Goal: Task Accomplishment & Management: Manage account settings

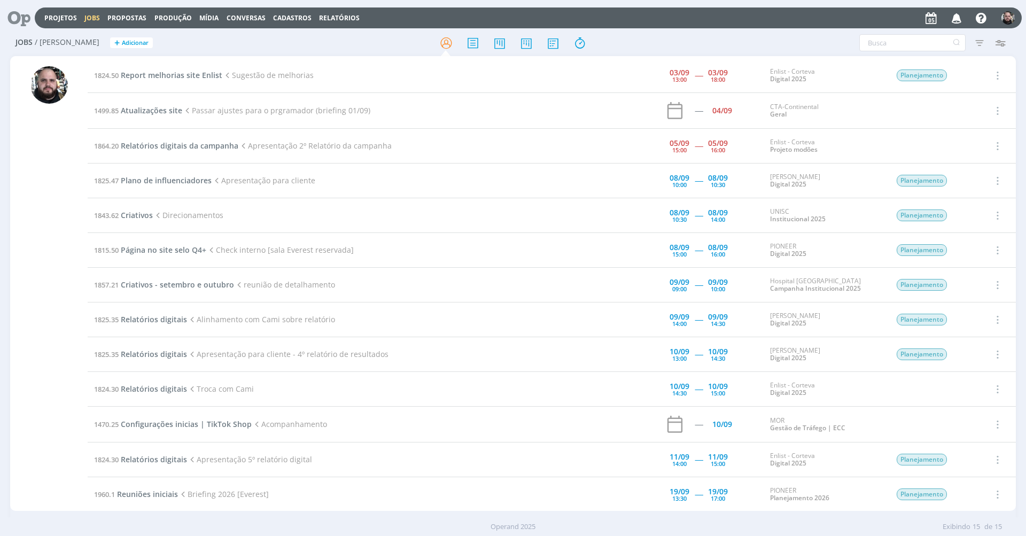
click at [643, 34] on div at bounding box center [512, 42] width 335 height 19
click at [343, 49] on div "Jobs / [PERSON_NAME] + Adicionar" at bounding box center [177, 43] width 335 height 27
click at [766, 39] on div "Filtros Filtrar [GEOGRAPHIC_DATA] Tipo Jobs e Tarefas Data Personalizado a Situ…" at bounding box center [848, 42] width 324 height 17
click at [189, 144] on span "Relatórios digitais da campanha" at bounding box center [180, 145] width 118 height 10
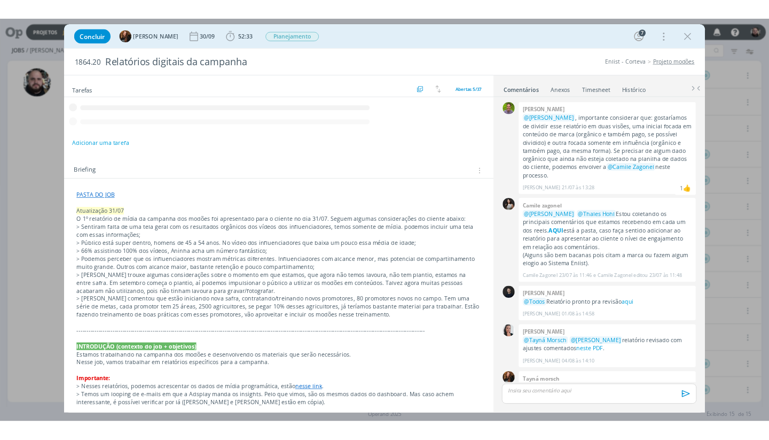
scroll to position [360, 0]
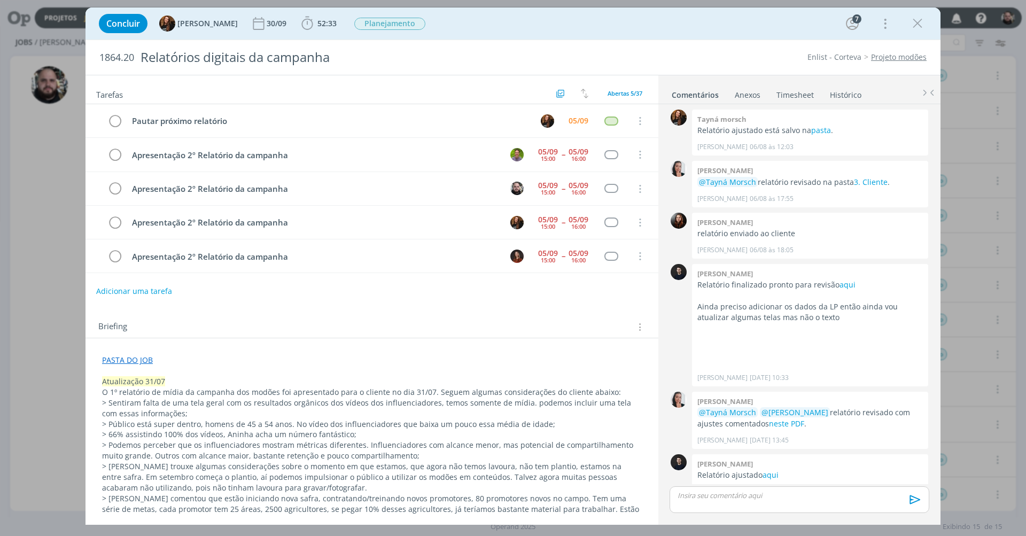
click at [792, 90] on link "Timesheet" at bounding box center [795, 92] width 38 height 15
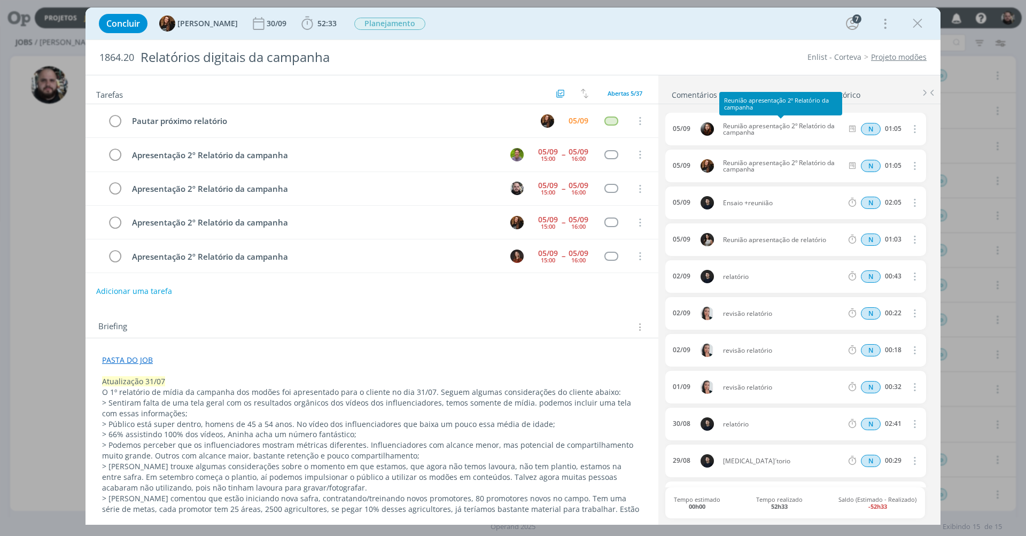
drag, startPoint x: 772, startPoint y: 135, endPoint x: 719, endPoint y: 129, distance: 54.2
click at [719, 129] on span "Reunião apresentação 2º Relatório da campanha" at bounding box center [783, 129] width 128 height 13
copy span "Reunião apresentação 2º Relatório da campanha"
click at [317, 21] on span "52:33" at bounding box center [326, 23] width 19 height 10
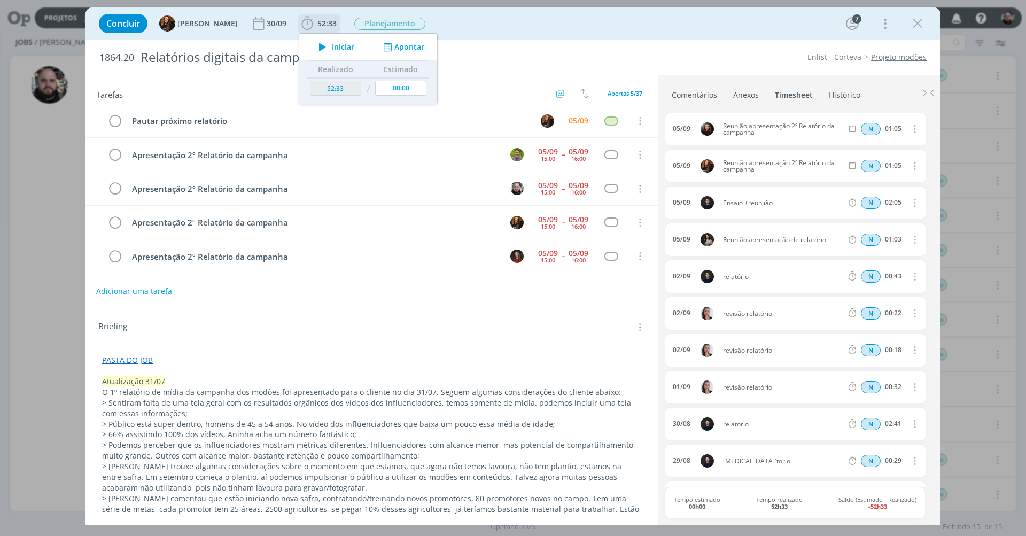
click at [383, 49] on icon "dialog" at bounding box center [387, 47] width 13 height 10
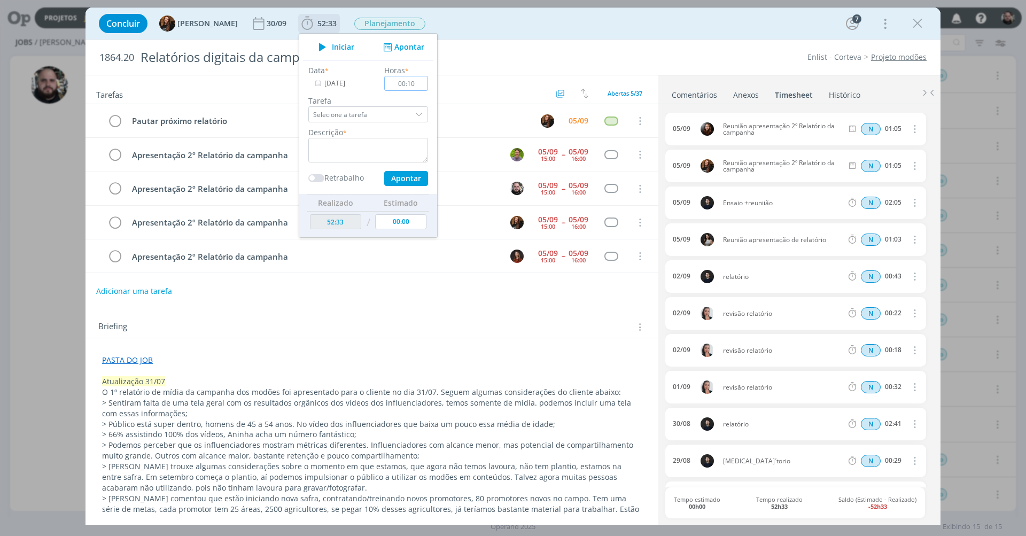
type input "01:05"
click at [314, 140] on textarea "dialog" at bounding box center [368, 150] width 120 height 25
paste textarea "Reunião apresentação 2º Relatório da campanha"
type textarea "Reunião apresentação 2º Relatório da campanha"
click at [407, 179] on button "Apontar" at bounding box center [406, 178] width 44 height 15
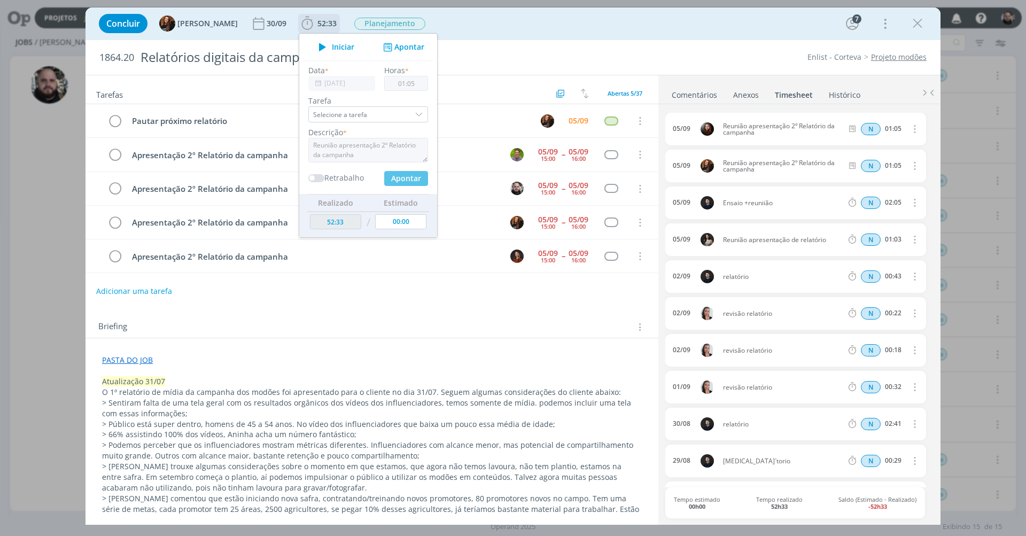
type input "53:38"
type input "00:00"
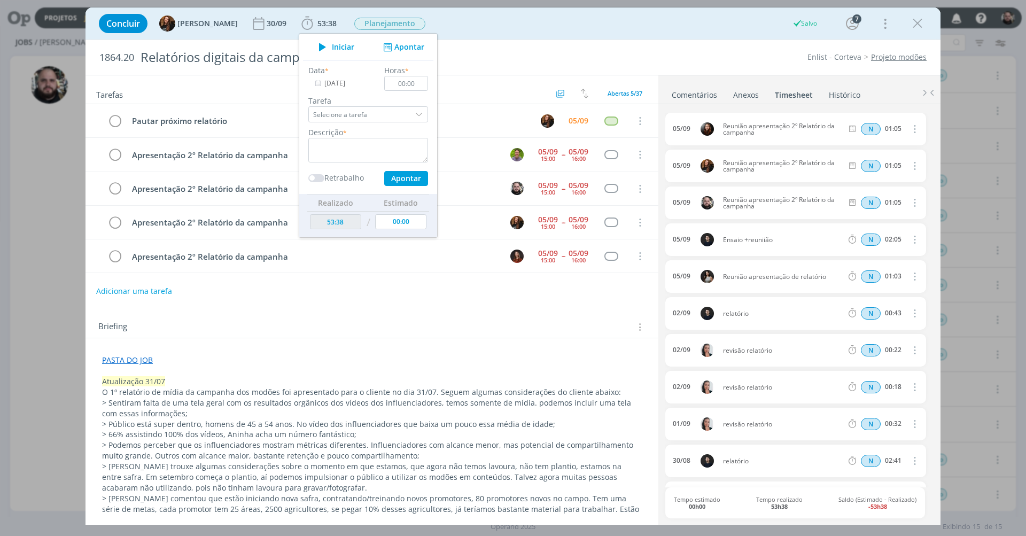
click at [648, 34] on div "Concluir Tayná Morsch 30/09 53:38 Iniciar Apontar Data * [DATE] Horas * 00:00 T…" at bounding box center [512, 24] width 839 height 26
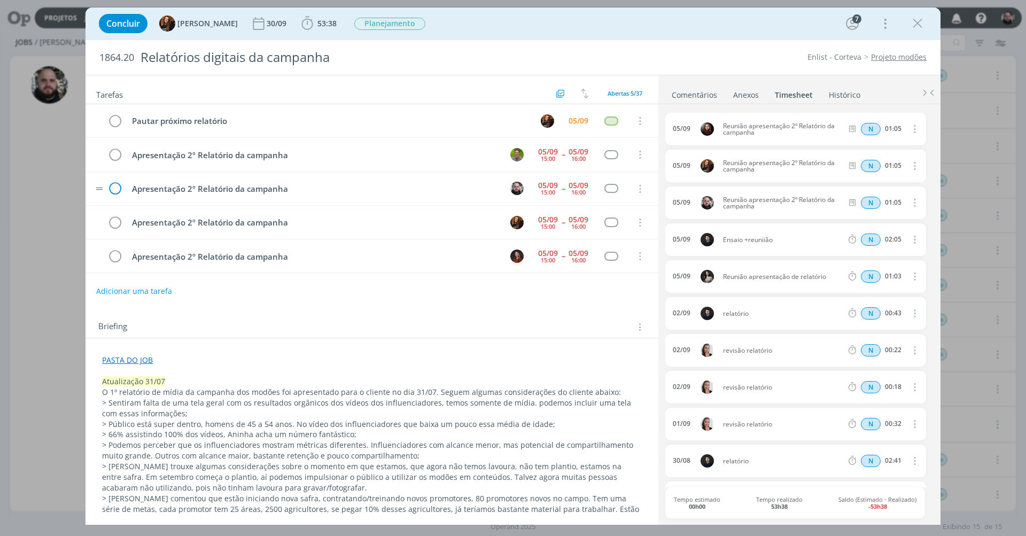
click at [112, 186] on icon "dialog" at bounding box center [115, 189] width 16 height 16
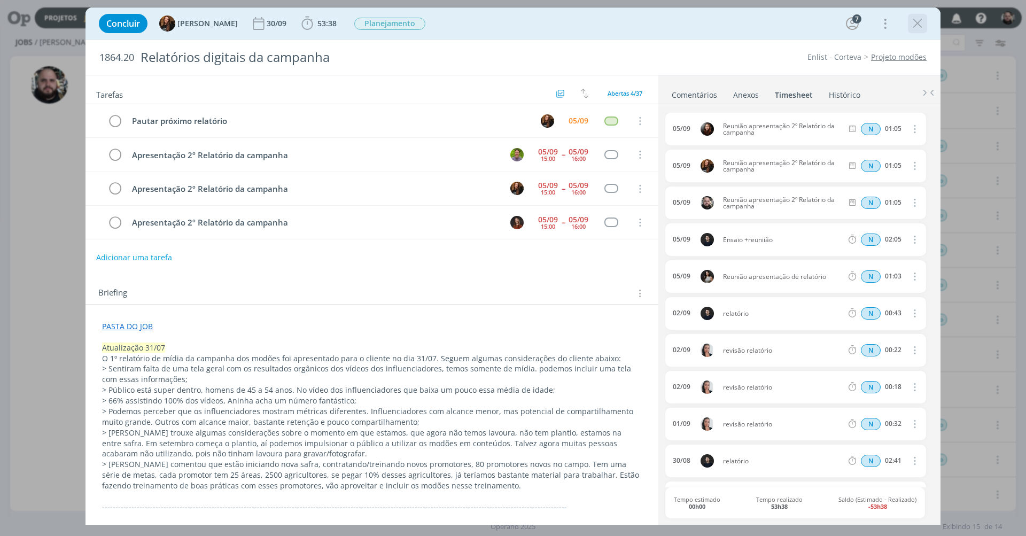
click at [917, 25] on icon "dialog" at bounding box center [917, 23] width 16 height 16
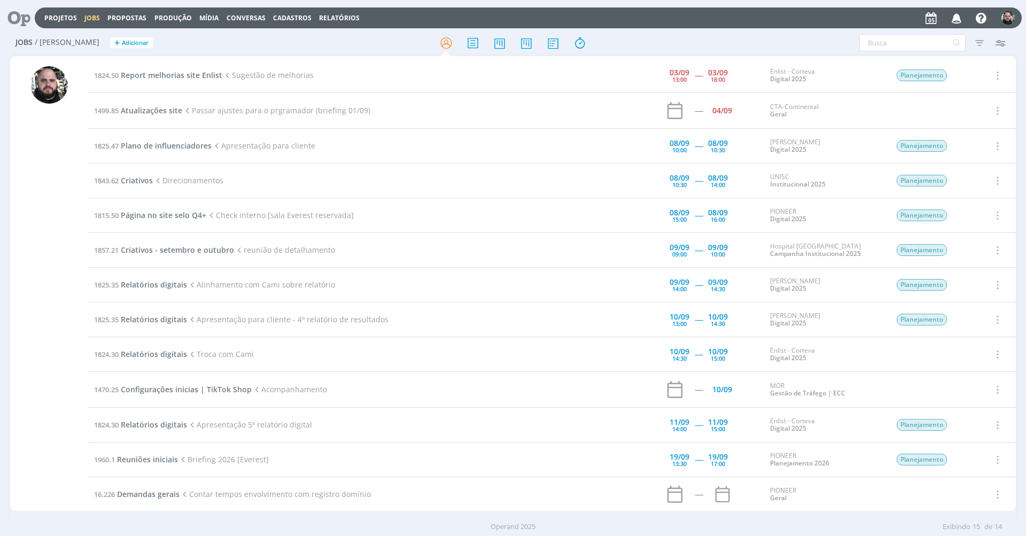
click at [777, 22] on div "Projetos Jobs Propostas Produção [GEOGRAPHIC_DATA] Conversas Cadastros Relatóri…" at bounding box center [528, 17] width 987 height 21
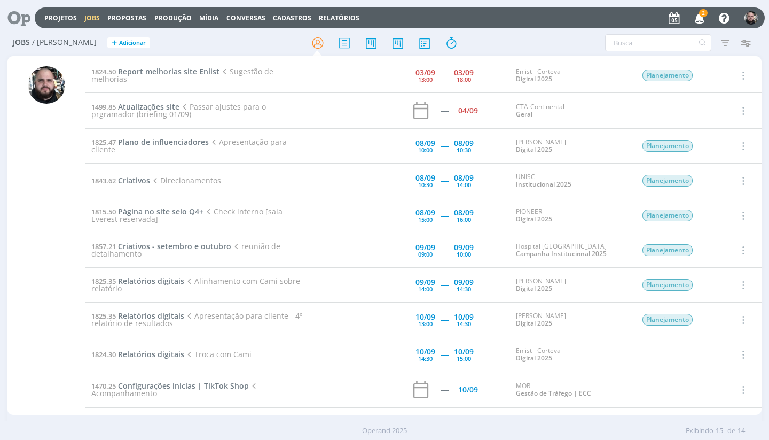
click at [699, 18] on icon "button" at bounding box center [700, 18] width 19 height 18
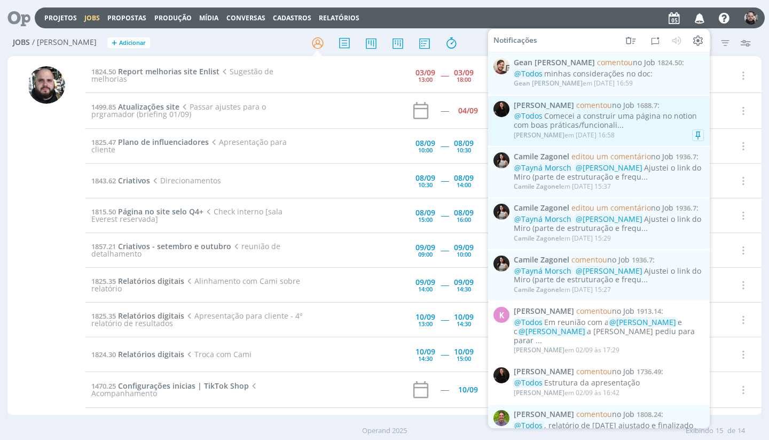
click at [595, 114] on div "@Todos Comecei a construir uma página no notion com boas práticas/funcionali..." at bounding box center [609, 121] width 190 height 18
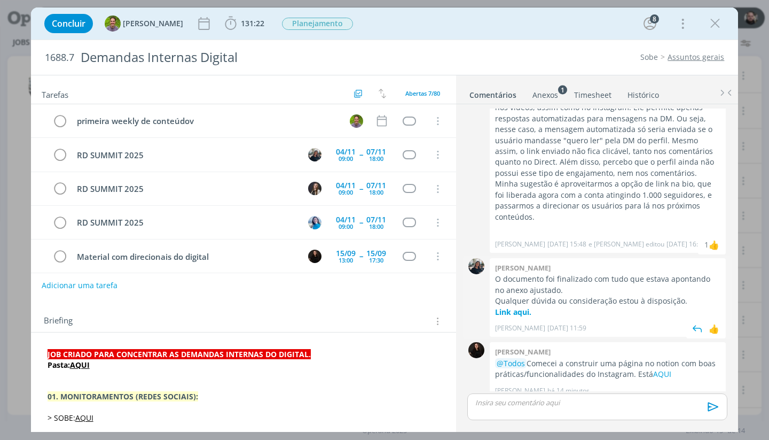
scroll to position [521, 0]
click at [588, 362] on p "@Todos Comecei a construir uma página no notion com boas práticas/funcionalidad…" at bounding box center [607, 369] width 225 height 22
click at [662, 369] on link "AQUI" at bounding box center [662, 374] width 18 height 10
click at [721, 18] on icon "dialog" at bounding box center [715, 23] width 16 height 16
